Goal: Task Accomplishment & Management: Complete application form

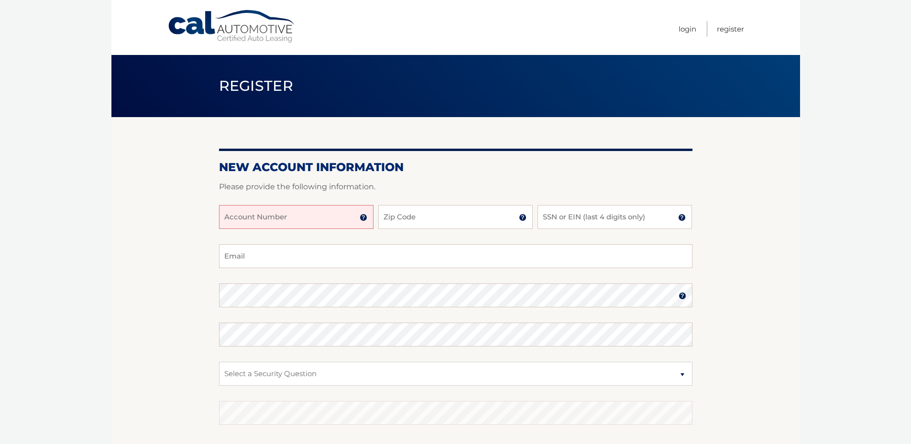
click at [254, 227] on input "Account Number" at bounding box center [296, 217] width 154 height 24
type input "44455989840"
click at [404, 213] on input "Zip Code" at bounding box center [455, 217] width 154 height 24
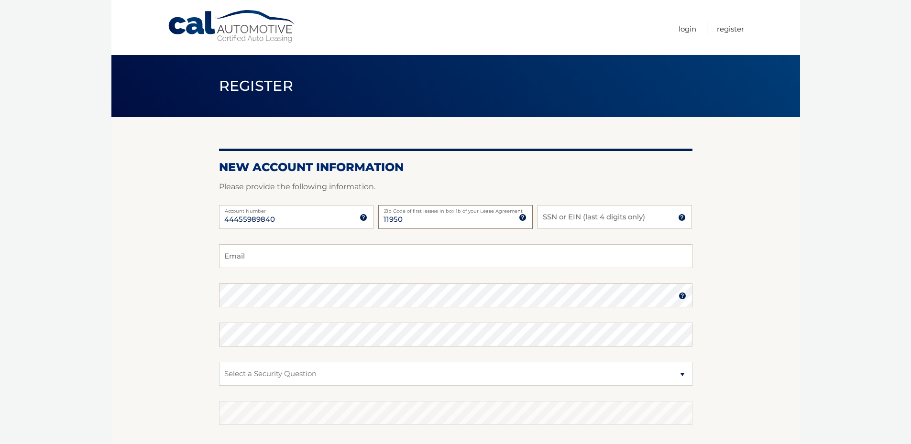
type input "11950"
click at [585, 224] on input "SSN or EIN (last 4 digits only)" at bounding box center [614, 217] width 154 height 24
type input "6332"
click at [273, 249] on input "Email" at bounding box center [455, 256] width 473 height 24
type input "cwalsh223@gmail.com"
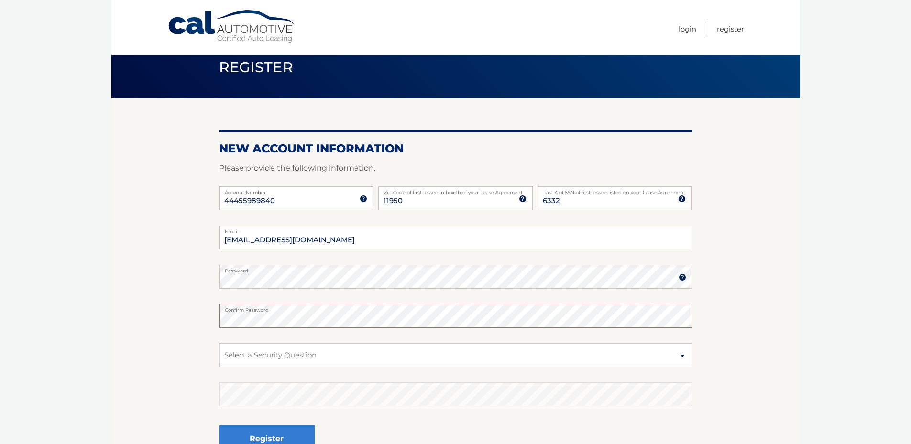
scroll to position [96, 0]
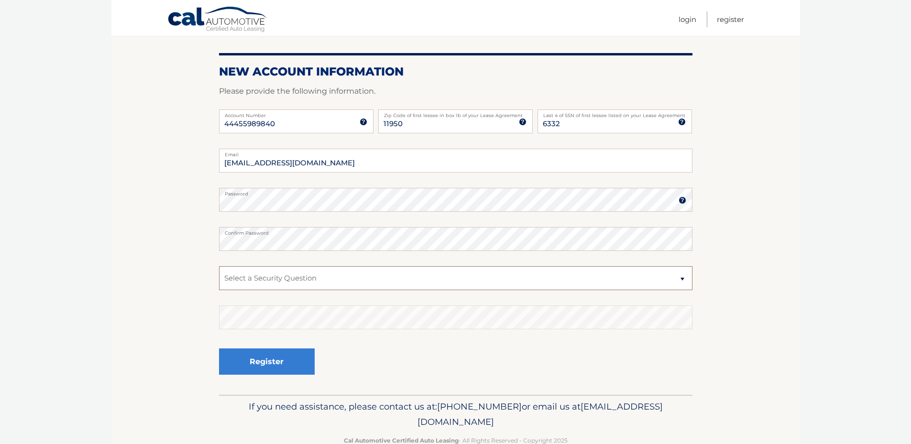
click at [243, 280] on select "Select a Security Question What was the name of your elementary school? What is…" at bounding box center [455, 278] width 473 height 24
select select "1"
click at [219, 266] on select "Select a Security Question What was the name of your elementary school? What is…" at bounding box center [455, 278] width 473 height 24
click at [243, 357] on button "Register" at bounding box center [267, 362] width 96 height 26
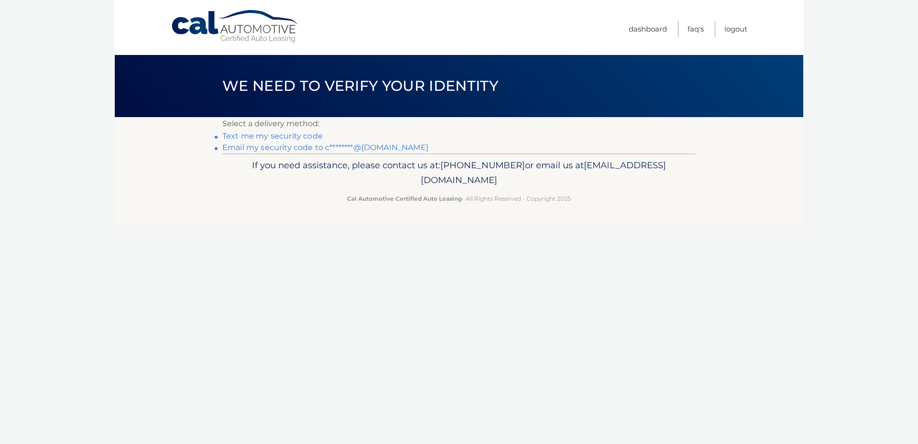
click at [256, 135] on link "Text me my security code" at bounding box center [272, 135] width 100 height 9
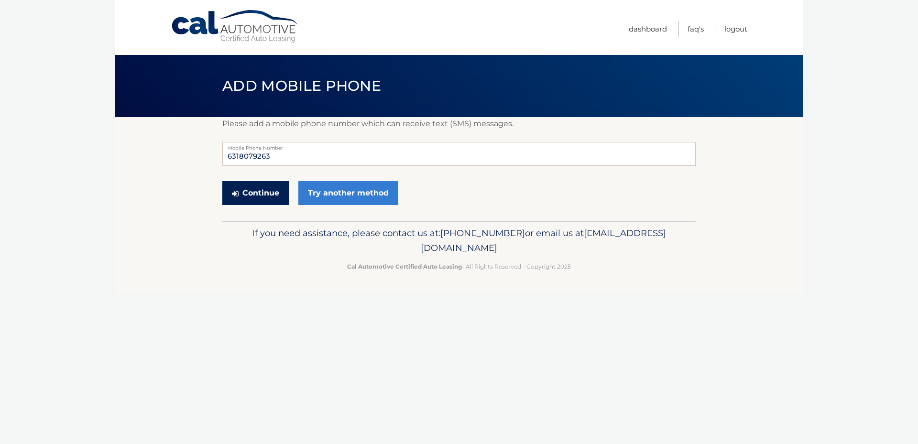
click at [251, 194] on button "Continue" at bounding box center [255, 193] width 66 height 24
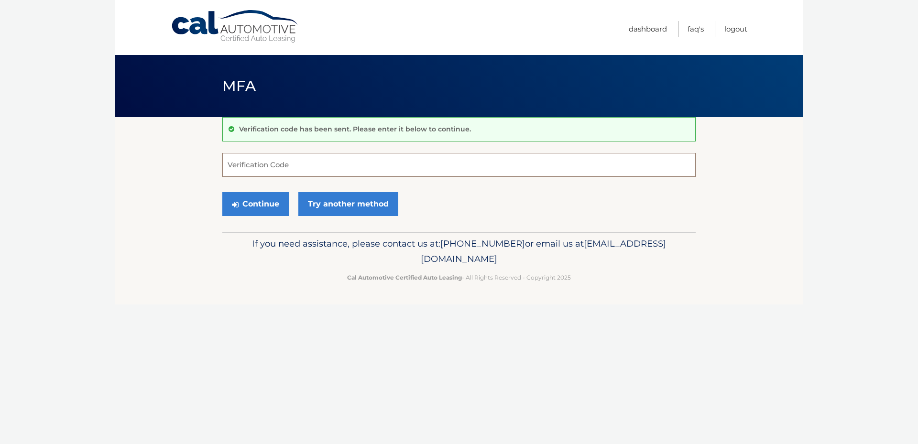
click at [294, 166] on input "Verification Code" at bounding box center [458, 165] width 473 height 24
type input "578838"
click at [253, 211] on button "Continue" at bounding box center [255, 204] width 66 height 24
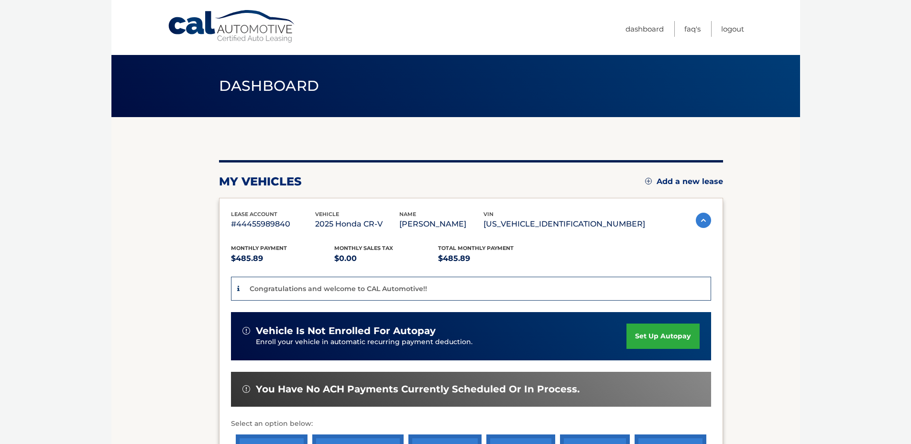
click at [26, 98] on body "Cal Automotive Menu Dashboard FAQ's Logout" at bounding box center [455, 222] width 911 height 444
click at [734, 26] on link "Logout" at bounding box center [732, 29] width 23 height 16
